Goal: Information Seeking & Learning: Check status

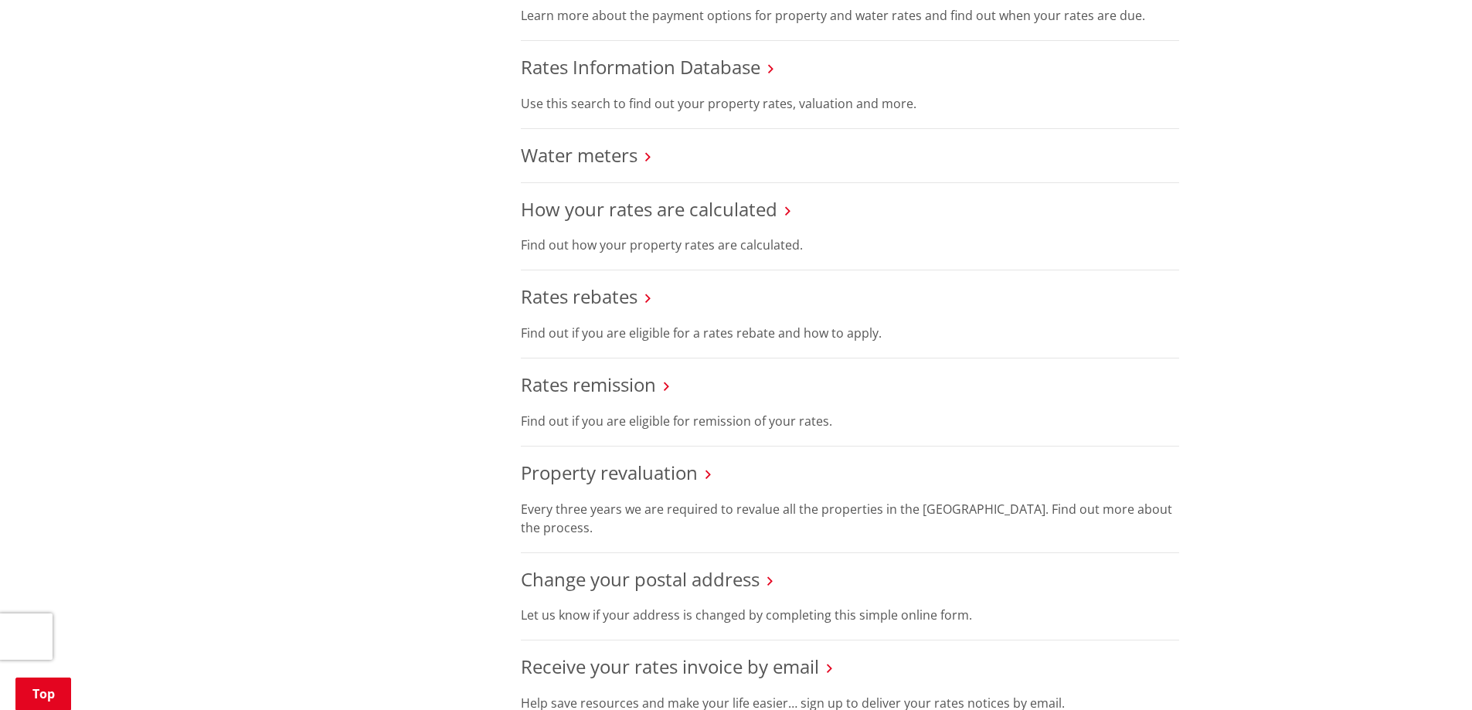
scroll to position [464, 0]
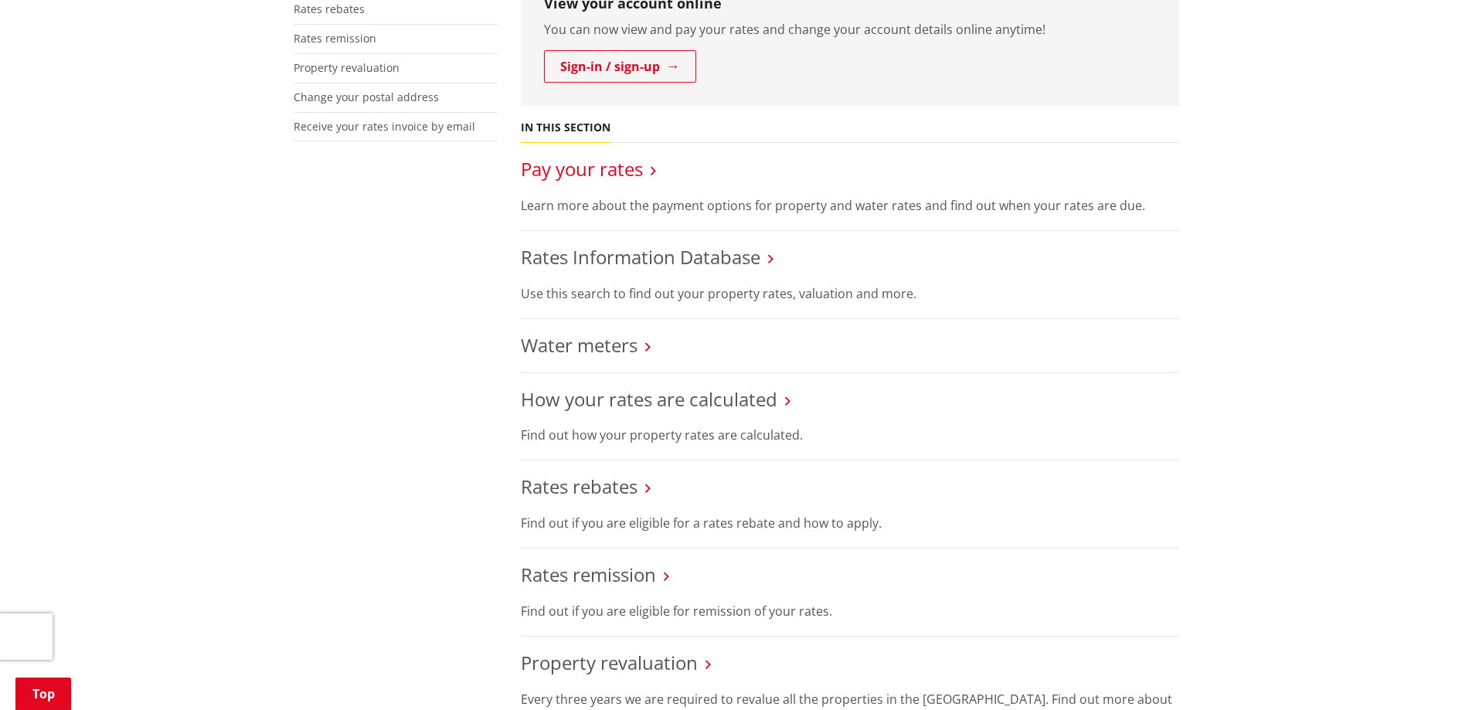
click at [605, 162] on link "Pay your rates" at bounding box center [582, 169] width 122 height 26
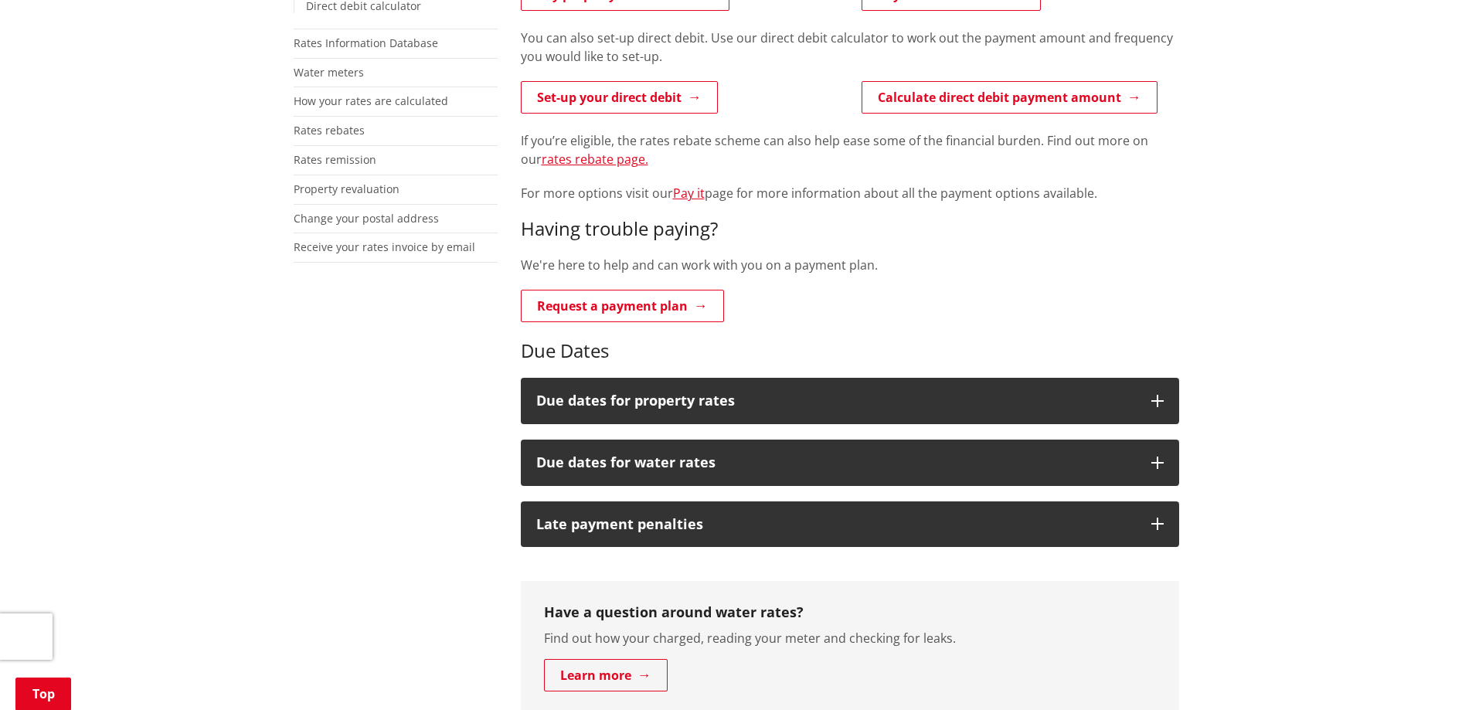
scroll to position [386, 0]
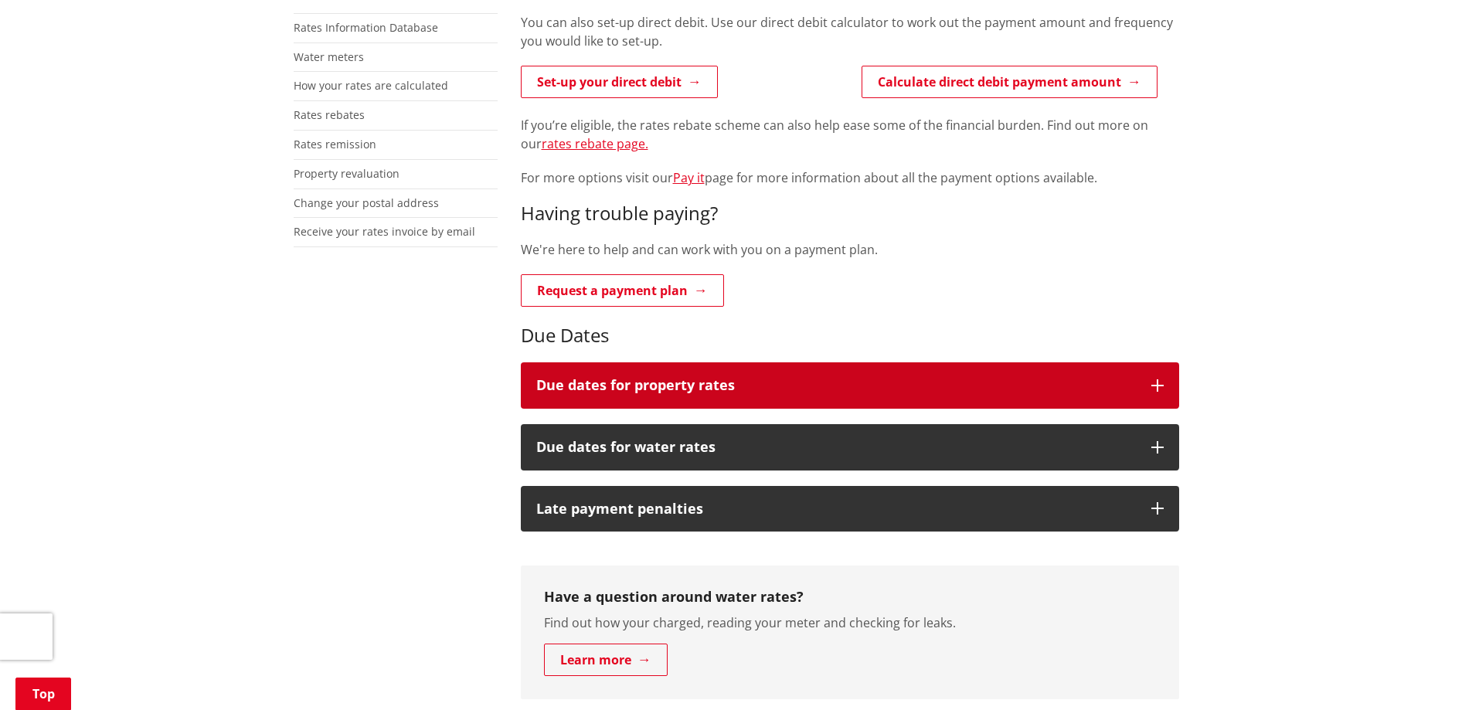
click at [1160, 380] on icon "button" at bounding box center [1158, 386] width 12 height 12
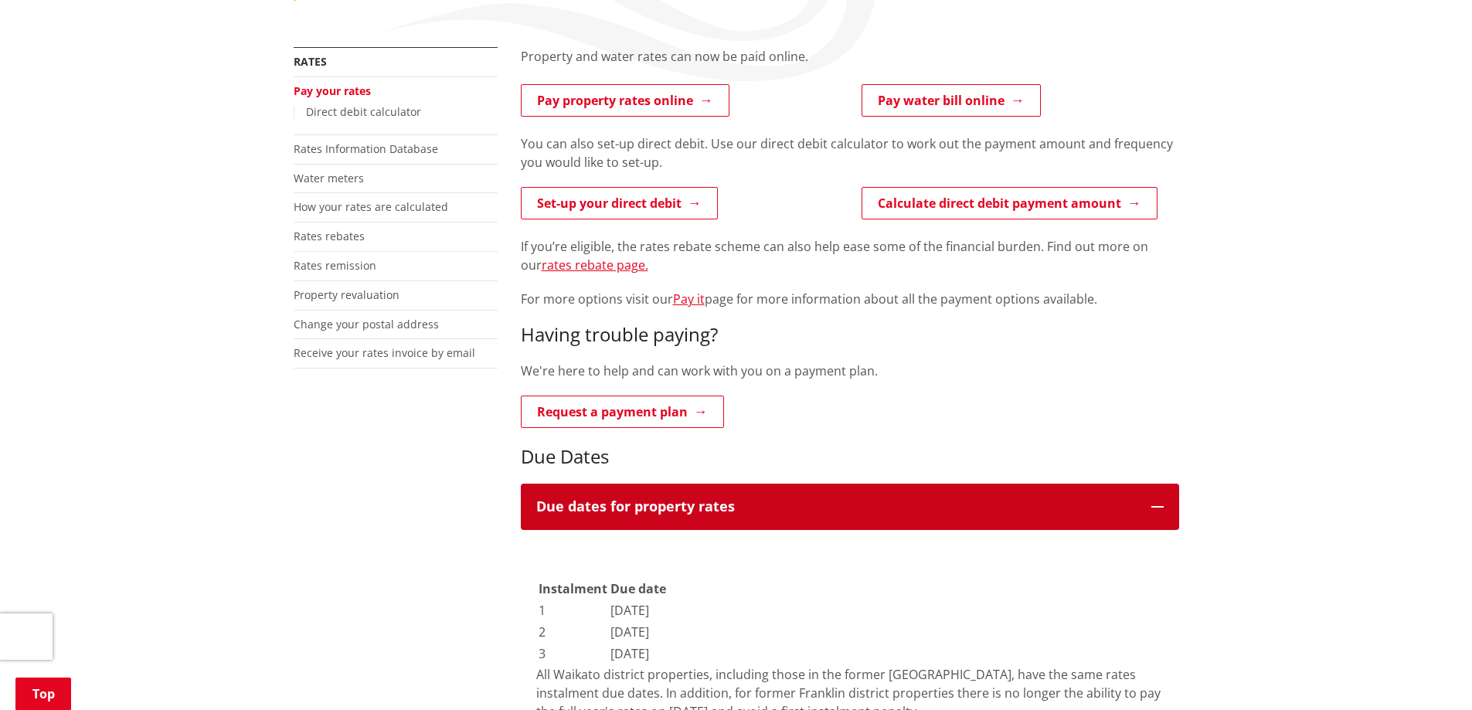
scroll to position [232, 0]
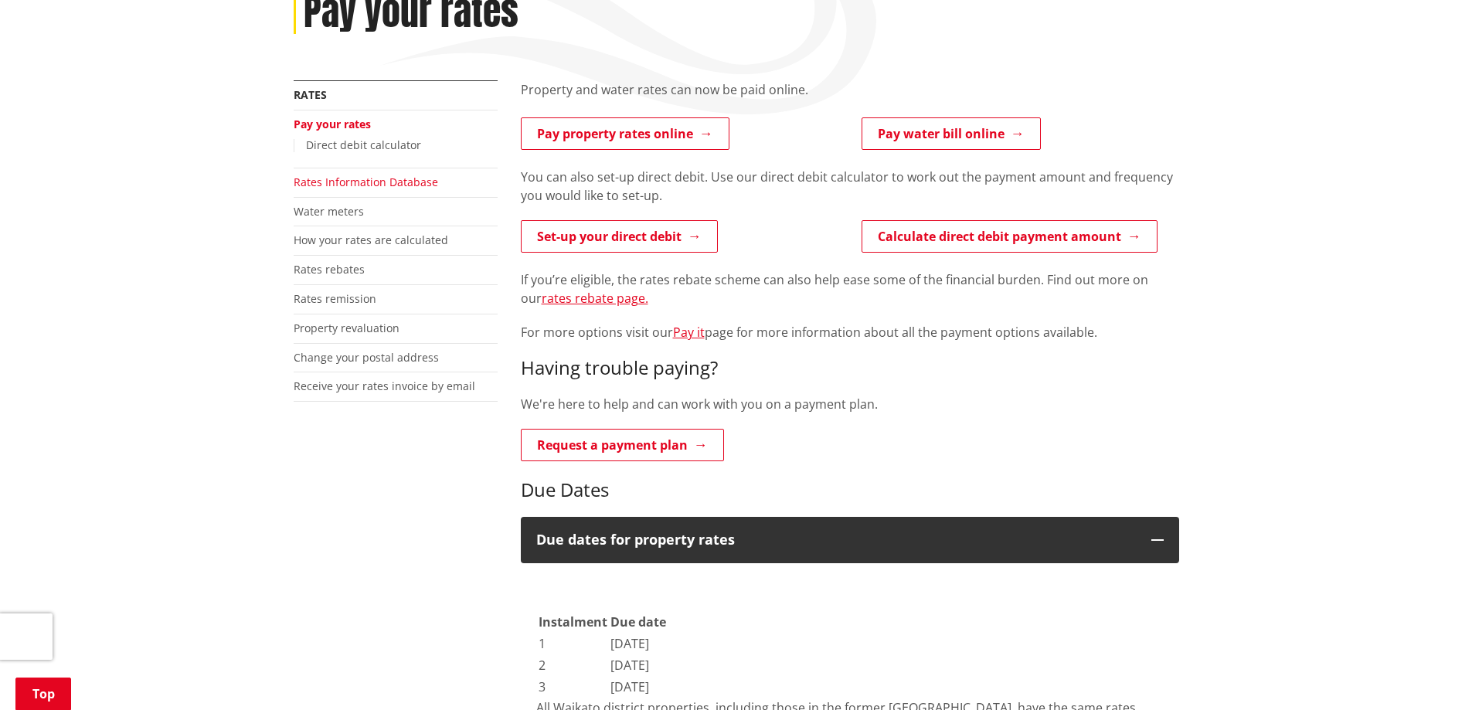
click at [382, 181] on link "Rates Information Database" at bounding box center [366, 182] width 145 height 15
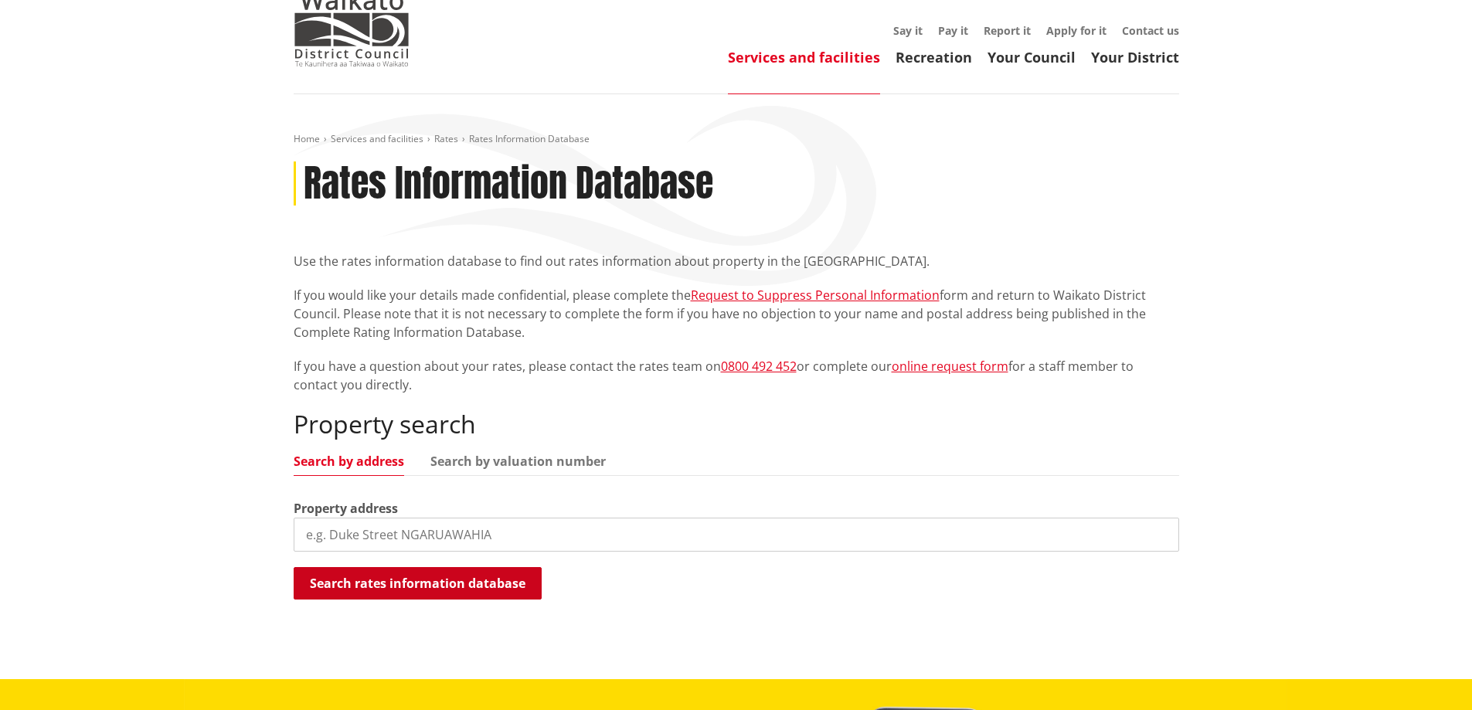
scroll to position [77, 0]
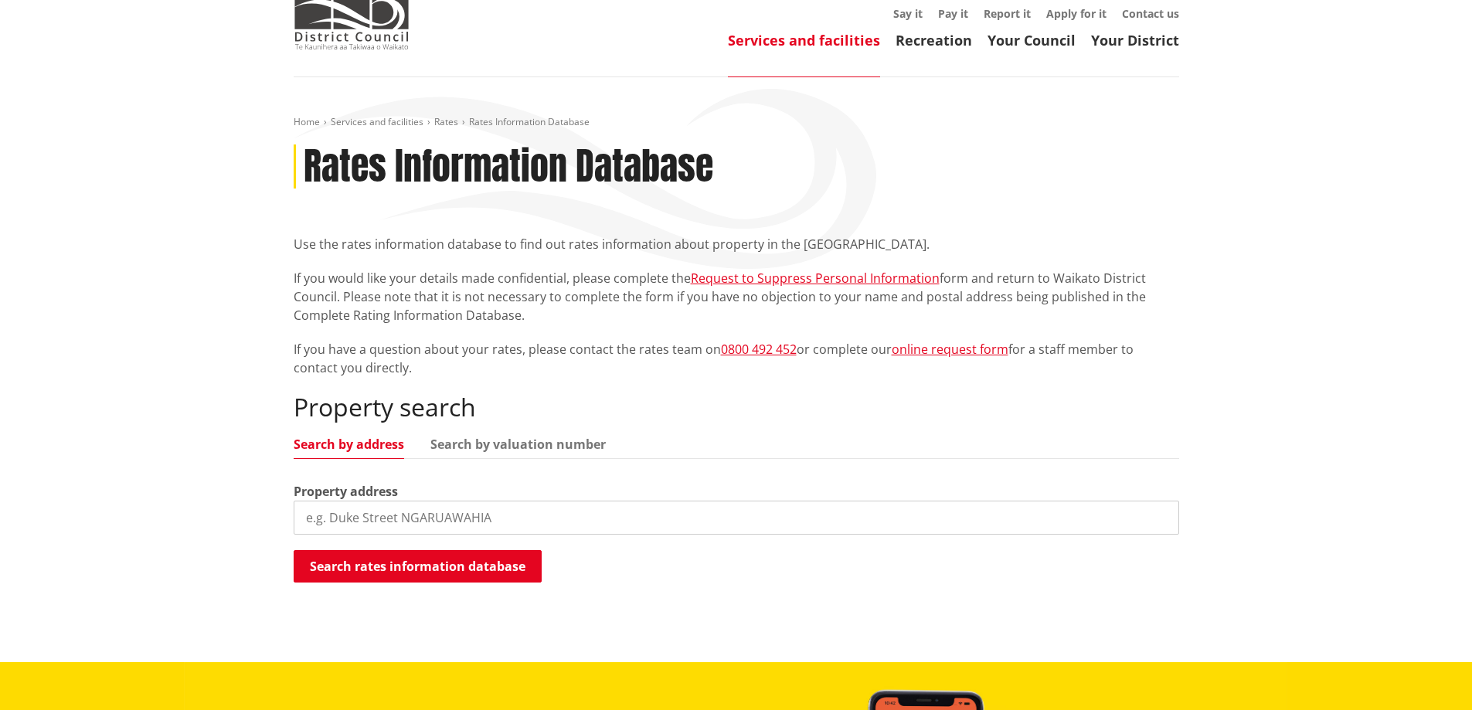
click at [495, 515] on input "search" at bounding box center [737, 518] width 886 height 34
type input "3 syrah grove"
click at [465, 570] on button "Search rates information database" at bounding box center [418, 566] width 248 height 32
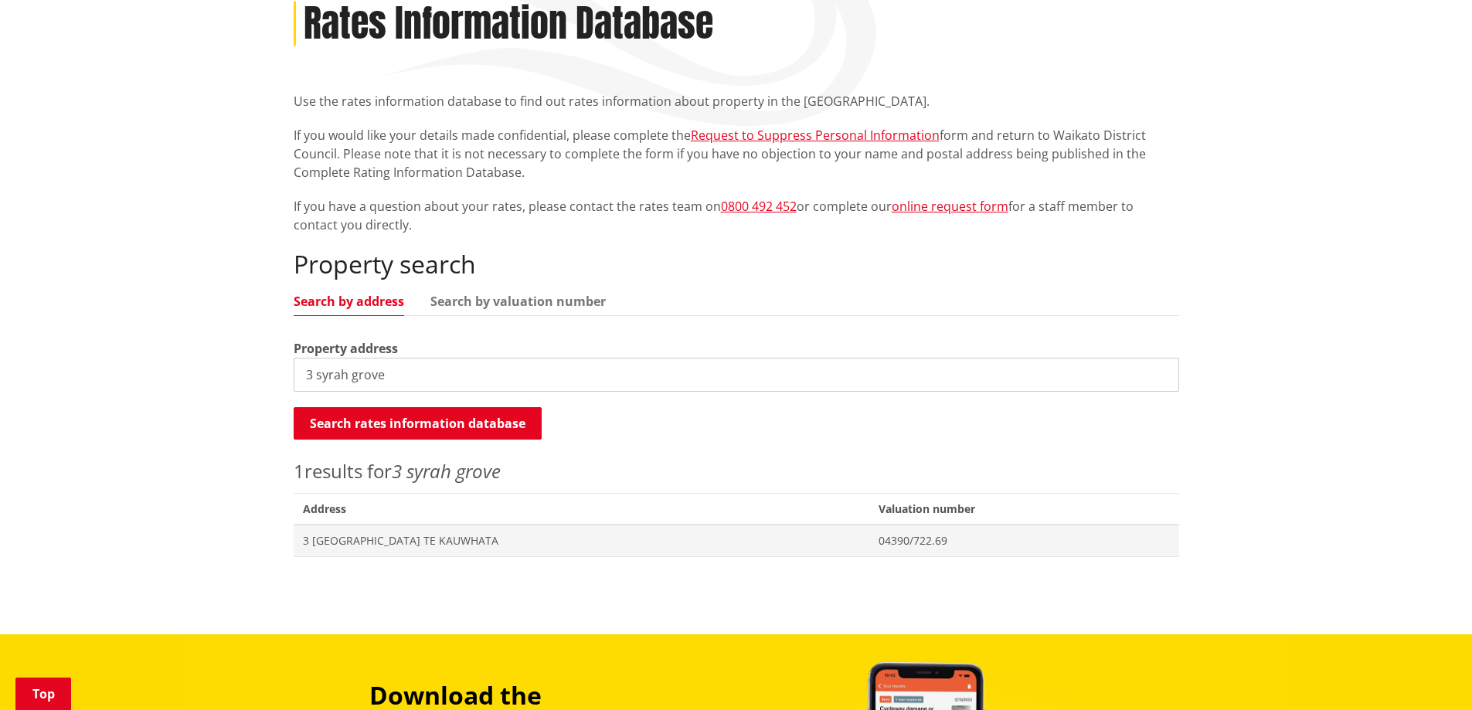
scroll to position [232, 0]
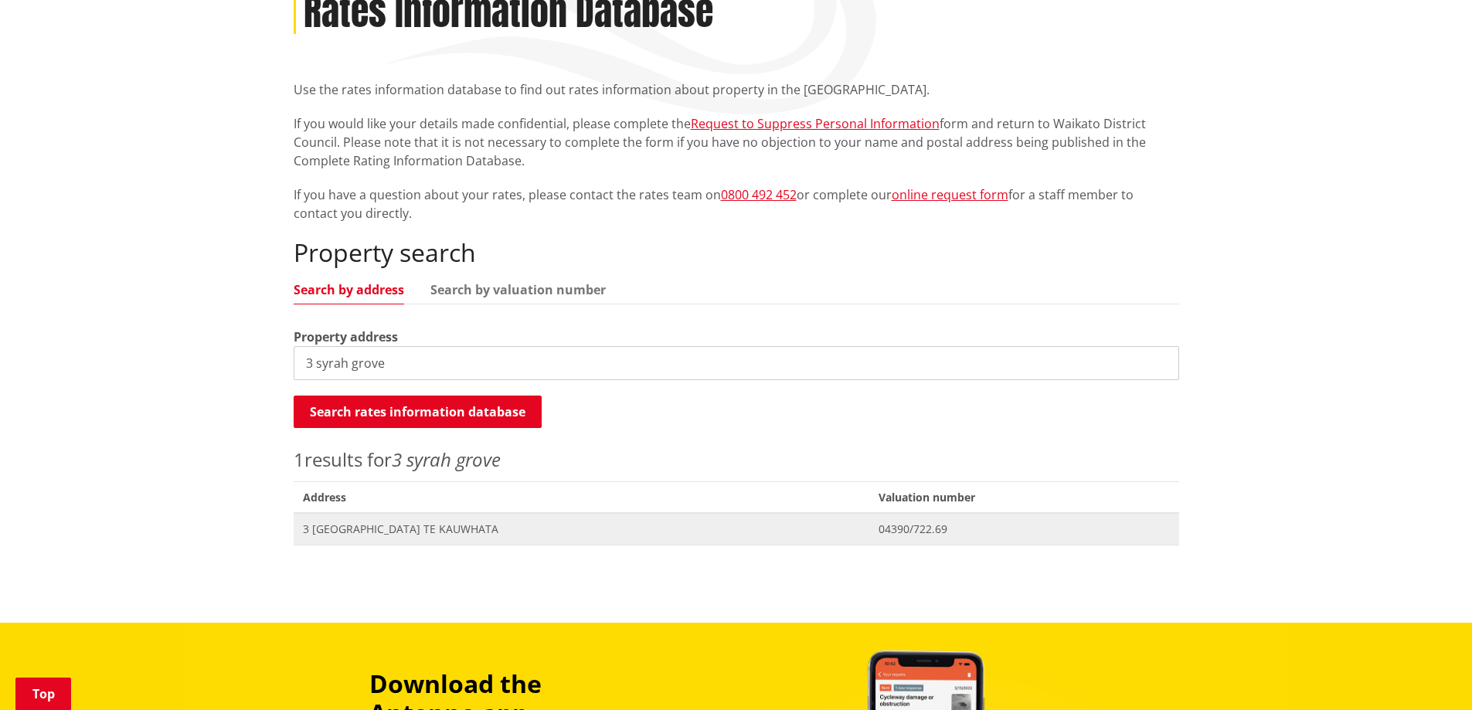
click at [431, 533] on span "3 Syrah Grove TE KAUWHATA" at bounding box center [581, 529] width 557 height 15
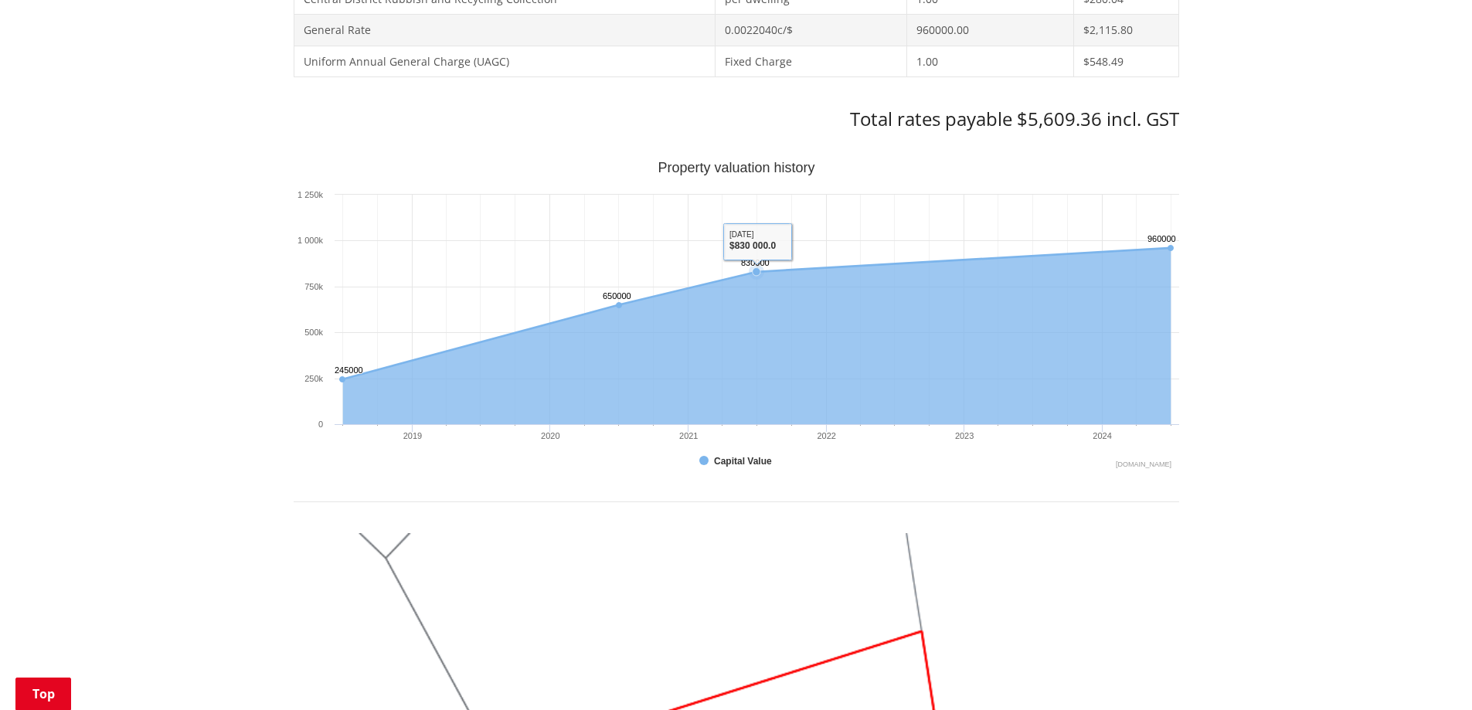
scroll to position [618, 0]
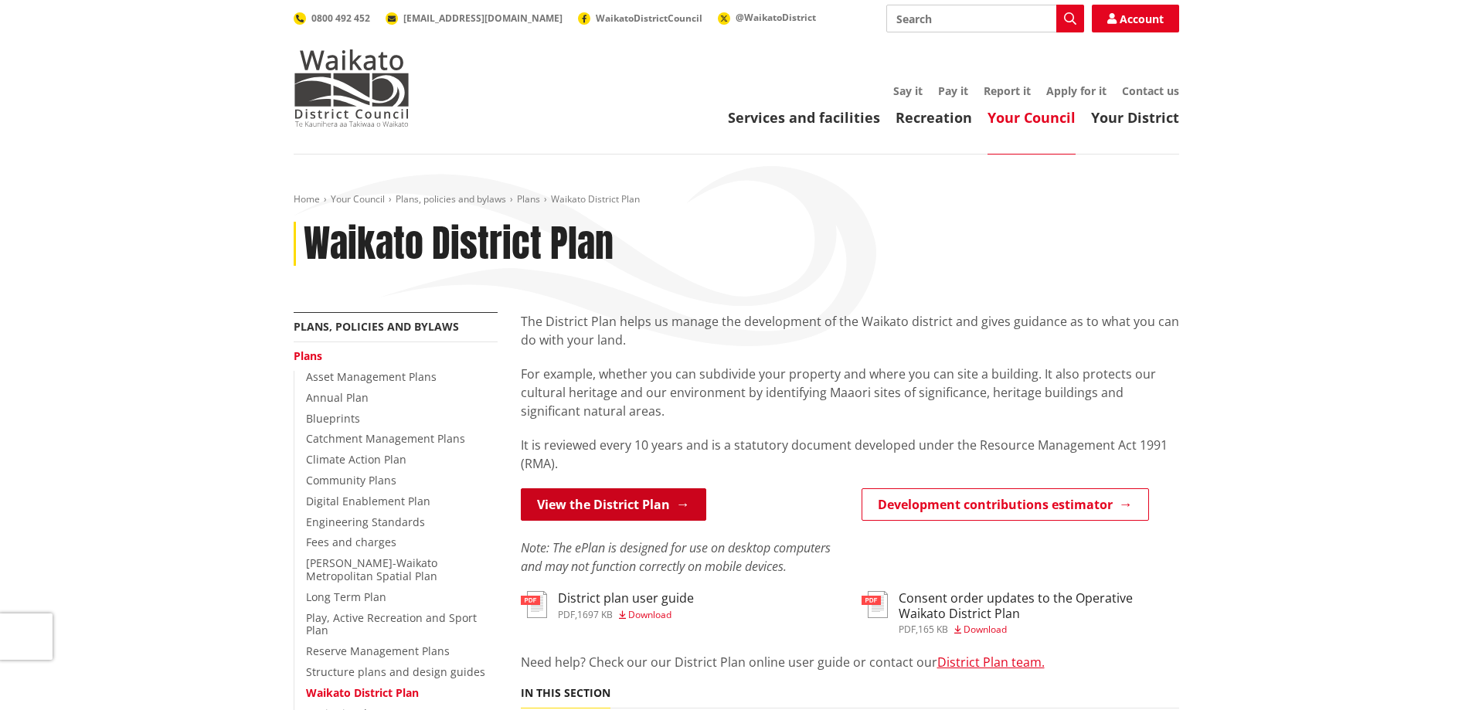
click at [647, 504] on link "View the District Plan" at bounding box center [614, 504] width 186 height 32
